Goal: Transaction & Acquisition: Purchase product/service

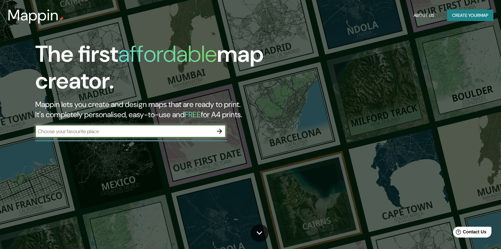
click at [194, 132] on input "text" at bounding box center [124, 131] width 178 height 7
click at [457, 13] on button "Create your map" at bounding box center [470, 16] width 46 height 12
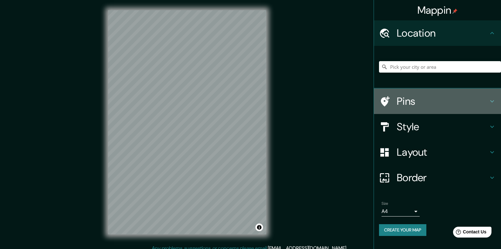
click at [408, 99] on h4 "Pins" at bounding box center [443, 101] width 92 height 13
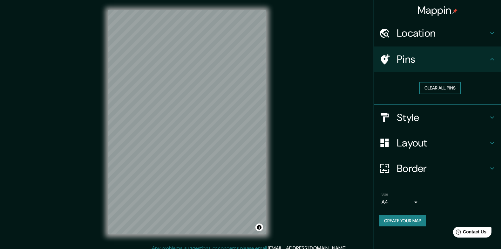
click at [452, 86] on button "Clear all pins" at bounding box center [440, 88] width 41 height 12
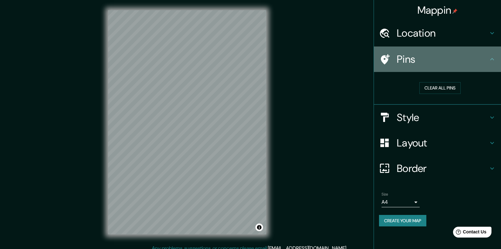
click at [393, 56] on div at bounding box center [388, 59] width 18 height 11
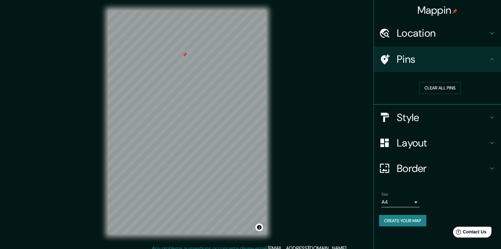
click at [185, 55] on div at bounding box center [184, 54] width 5 height 5
click at [442, 7] on h4 "Mappin" at bounding box center [438, 10] width 40 height 13
